Goal: Find specific page/section: Find specific page/section

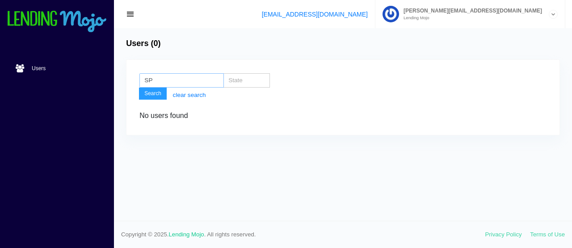
click at [161, 77] on input "SP" at bounding box center [182, 80] width 85 height 14
type input "S"
click at [152, 94] on button "Search" at bounding box center [153, 94] width 28 height 13
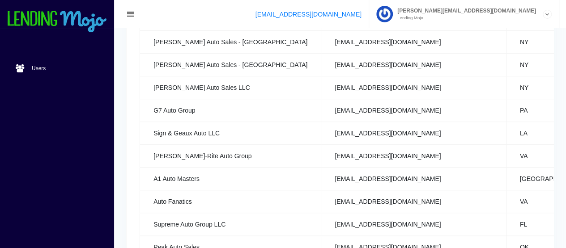
scroll to position [434, 0]
